Goal: Transaction & Acquisition: Obtain resource

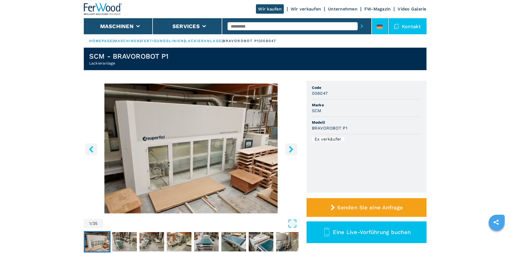
click at [377, 28] on icon at bounding box center [380, 27] width 6 height 1
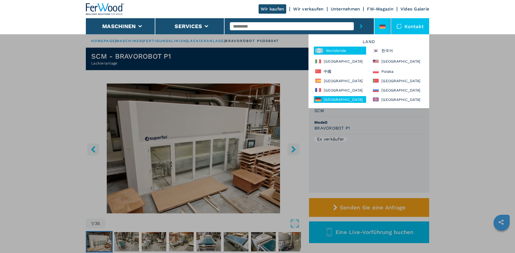
click at [343, 50] on div "Worldwide" at bounding box center [340, 51] width 52 height 8
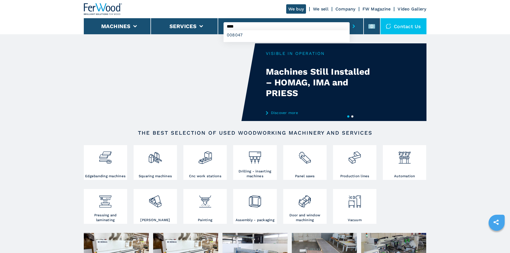
type input "****"
click at [350, 20] on button "submit-button" at bounding box center [354, 26] width 8 height 12
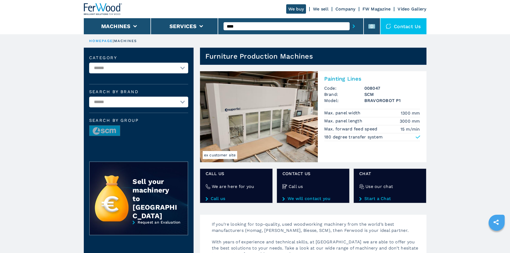
click at [343, 80] on h2 "Painting Lines" at bounding box center [373, 79] width 96 height 6
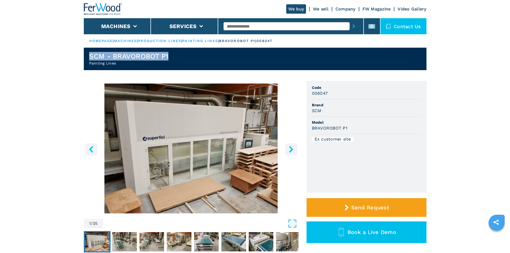
drag, startPoint x: 173, startPoint y: 53, endPoint x: 88, endPoint y: 55, distance: 85.0
click at [88, 55] on header "SCM - BRAVOROBOT P1 Painting Lines" at bounding box center [255, 59] width 343 height 23
click at [118, 61] on div "SCM - BRAVOROBOT P1 Painting Lines" at bounding box center [129, 59] width 80 height 14
click at [152, 57] on h1 "SCM - BRAVOROBOT P1" at bounding box center [129, 56] width 80 height 9
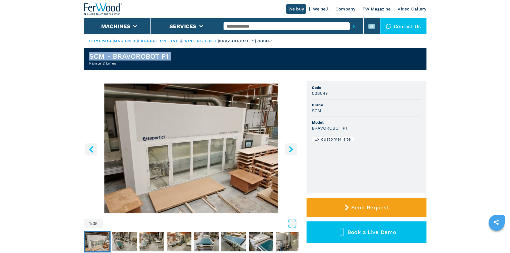
click at [152, 57] on h1 "SCM - BRAVOROBOT P1" at bounding box center [129, 56] width 80 height 9
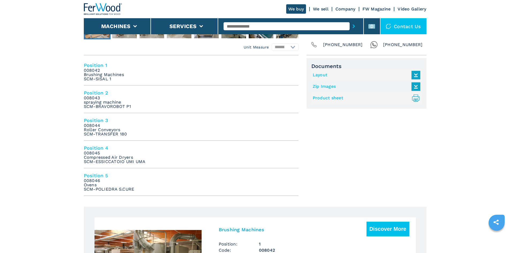
scroll to position [214, 0]
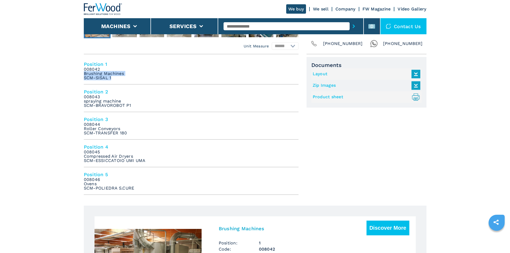
drag, startPoint x: 83, startPoint y: 74, endPoint x: 112, endPoint y: 81, distance: 29.3
copy em "Brushing Machines SCM-SISAL 1"
drag, startPoint x: 83, startPoint y: 101, endPoint x: 133, endPoint y: 107, distance: 50.0
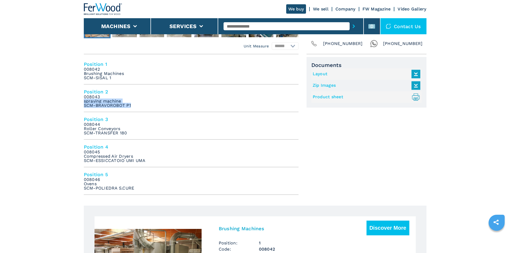
copy em "spraying machine SCM-BRAVOROBOT P1"
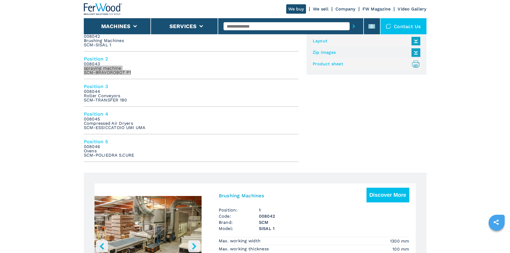
scroll to position [241, 0]
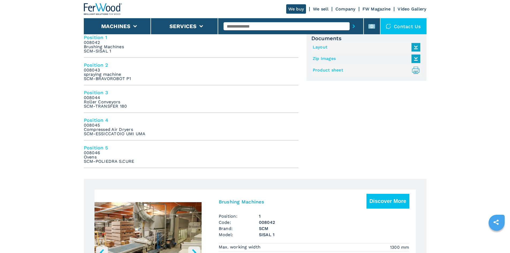
click at [91, 105] on em "008044 Roller Conveyors SCM-TRANSFER 180" at bounding box center [105, 102] width 43 height 13
drag, startPoint x: 84, startPoint y: 102, endPoint x: 132, endPoint y: 106, distance: 48.1
click at [132, 106] on li "Position 3 008044 Roller Conveyors SCM-TRANSFER 180" at bounding box center [191, 99] width 215 height 28
copy em "Roller Conveyors SCM-TRANSFER 180"
drag, startPoint x: 84, startPoint y: 129, endPoint x: 146, endPoint y: 134, distance: 62.1
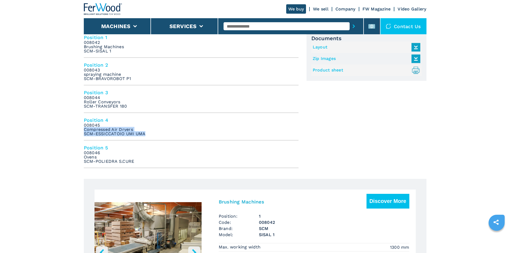
click at [146, 134] on li "Position 4 008045 Compressed Air Dryers SCM-ESSICCATOIO UMI UMA" at bounding box center [191, 127] width 215 height 28
copy em "Compressed Air Dryers SCM-ESSICCATOIO UMI UMA"
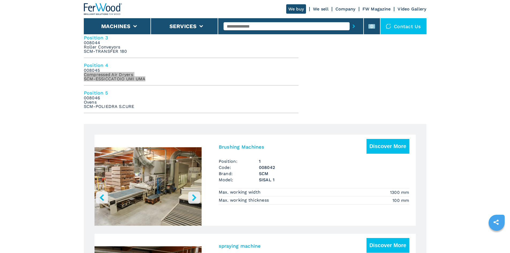
scroll to position [295, 0]
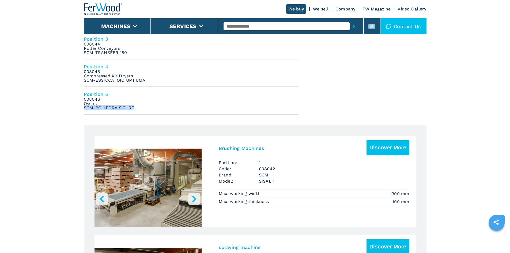
drag, startPoint x: 84, startPoint y: 106, endPoint x: 129, endPoint y: 98, distance: 46.0
drag, startPoint x: 124, startPoint y: 95, endPoint x: 104, endPoint y: 105, distance: 22.5
click at [124, 96] on h4 "Position 5" at bounding box center [191, 94] width 215 height 6
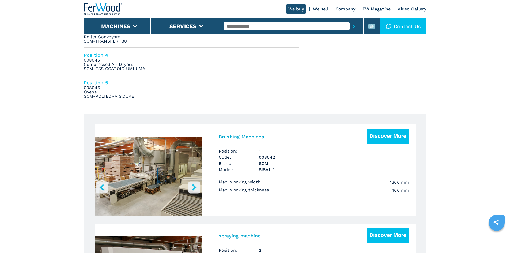
scroll to position [224, 0]
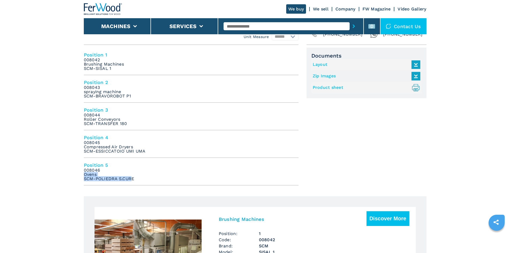
drag, startPoint x: 84, startPoint y: 174, endPoint x: 133, endPoint y: 179, distance: 48.8
click at [133, 179] on em "008046 Ovens SCM-POLIEDRA S.CURE" at bounding box center [109, 174] width 51 height 13
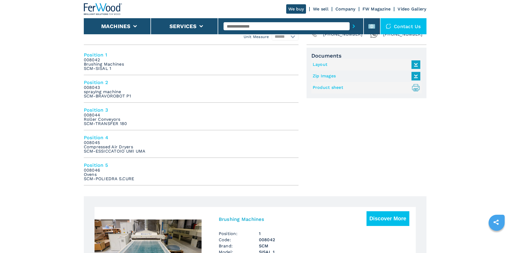
click at [154, 179] on li "Position 5 008046 Ovens SCM-POLIEDRA S.CURE" at bounding box center [191, 172] width 215 height 28
drag, startPoint x: 84, startPoint y: 174, endPoint x: 144, endPoint y: 178, distance: 60.4
click at [144, 178] on li "Position 5 008046 Ovens SCM-POLIEDRA S.CURE" at bounding box center [191, 172] width 215 height 28
copy em "Ovens SCM-POLIEDRA S.CURE"
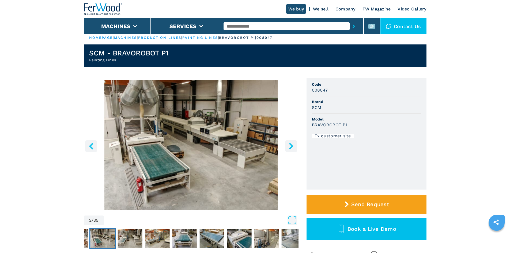
scroll to position [0, 0]
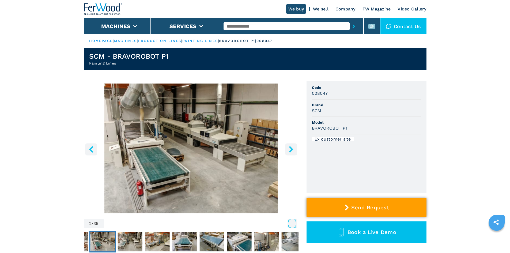
click at [357, 204] on button "Send Request" at bounding box center [367, 207] width 120 height 19
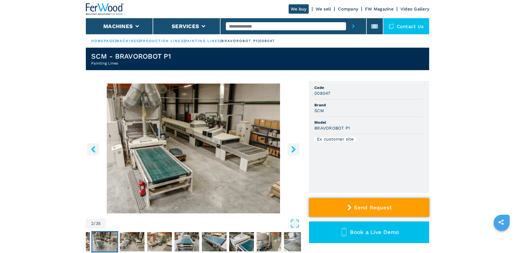
select select "**"
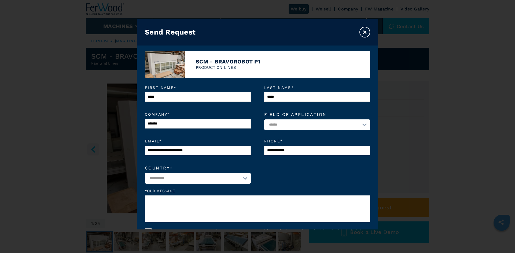
click at [365, 34] on button "×" at bounding box center [364, 32] width 11 height 11
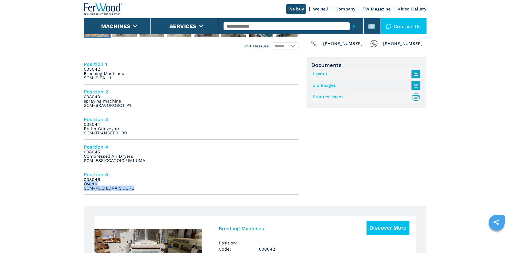
scroll to position [295, 0]
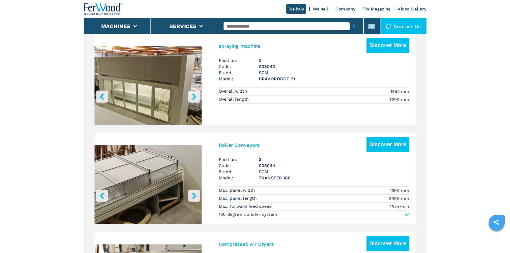
scroll to position [509, 0]
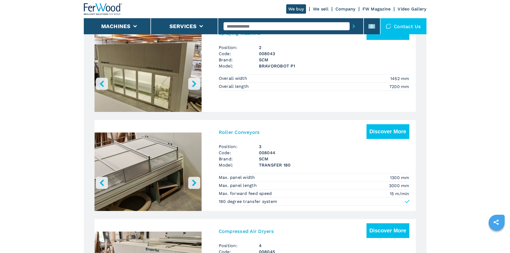
click at [198, 183] on button "right-button" at bounding box center [194, 183] width 12 height 12
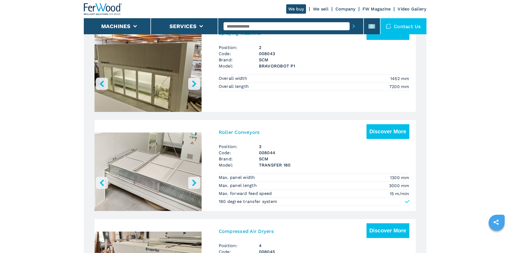
click at [197, 183] on icon "right-button" at bounding box center [194, 183] width 7 height 7
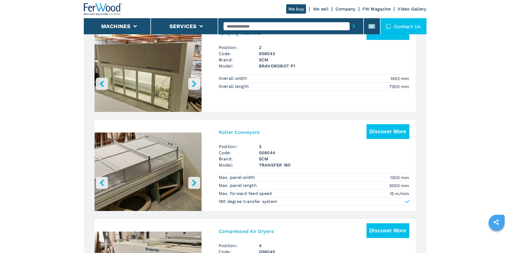
click at [197, 183] on icon "right-button" at bounding box center [194, 183] width 7 height 7
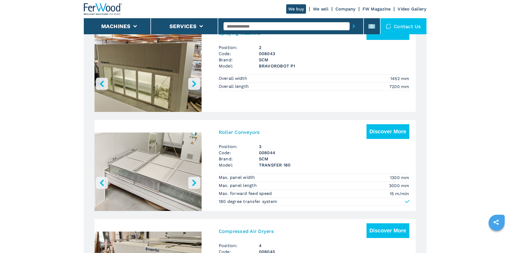
click at [197, 183] on icon "right-button" at bounding box center [194, 183] width 7 height 7
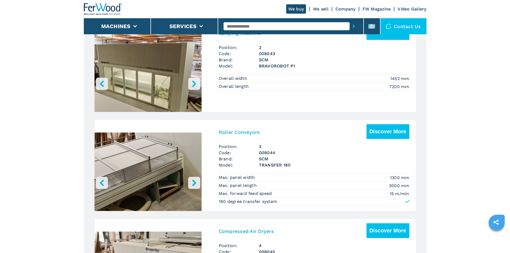
click at [197, 183] on icon "right-button" at bounding box center [194, 183] width 7 height 7
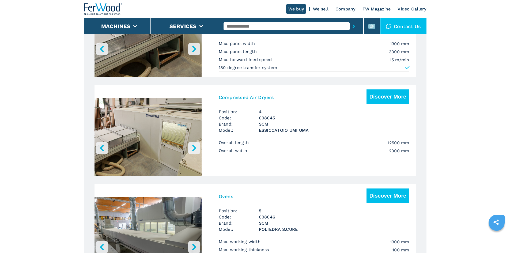
scroll to position [697, 0]
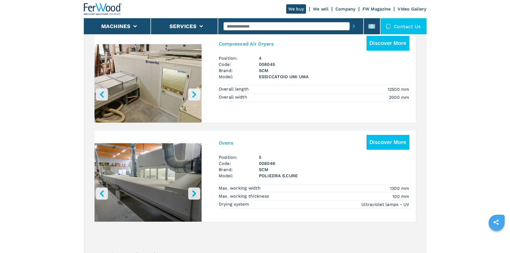
click at [200, 193] on button "right-button" at bounding box center [194, 194] width 12 height 12
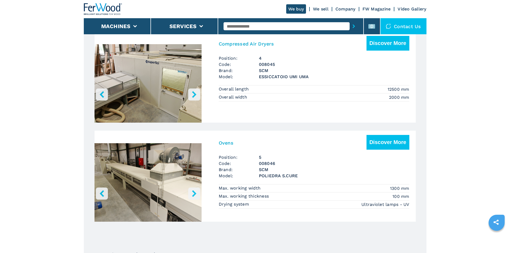
click at [200, 193] on button "right-button" at bounding box center [194, 194] width 12 height 12
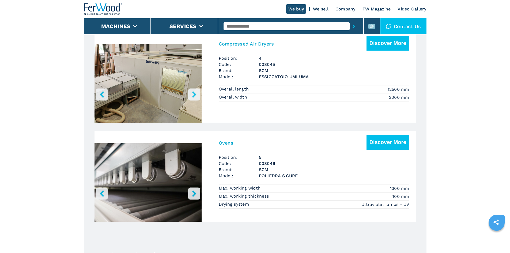
click at [200, 193] on button "right-button" at bounding box center [194, 194] width 12 height 12
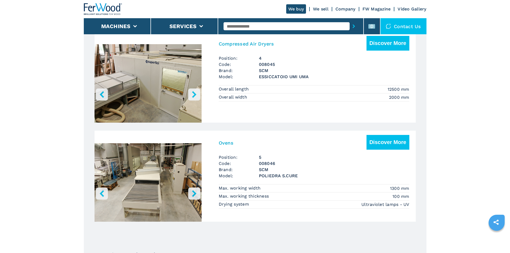
click at [200, 193] on button "right-button" at bounding box center [194, 194] width 12 height 12
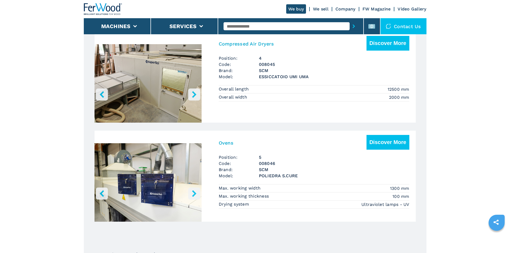
click at [200, 193] on button "right-button" at bounding box center [194, 194] width 12 height 12
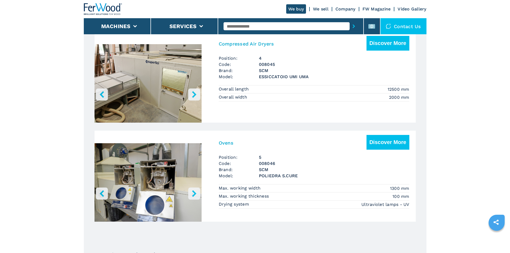
click at [202, 192] on img "Go to Slide 8" at bounding box center [255, 183] width 107 height 100
click at [195, 195] on icon "right-button" at bounding box center [194, 193] width 4 height 7
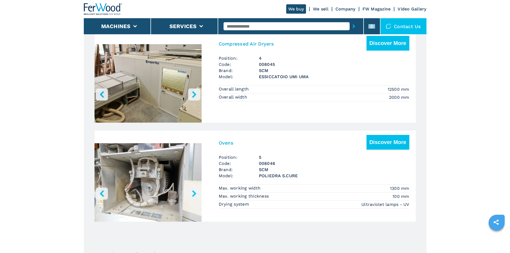
click at [195, 195] on icon "right-button" at bounding box center [194, 193] width 4 height 7
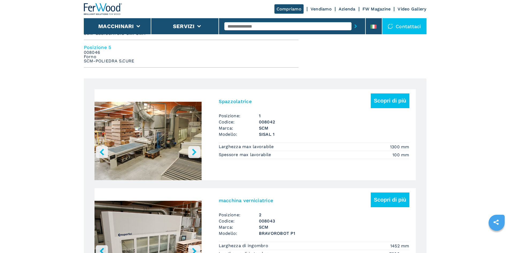
scroll to position [348, 0]
